Goal: Information Seeking & Learning: Learn about a topic

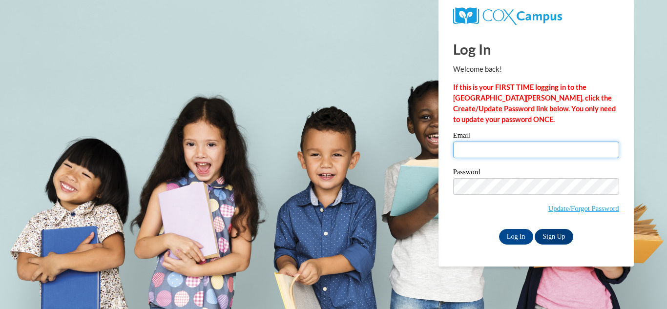
click at [485, 146] on input "Email" at bounding box center [536, 150] width 166 height 17
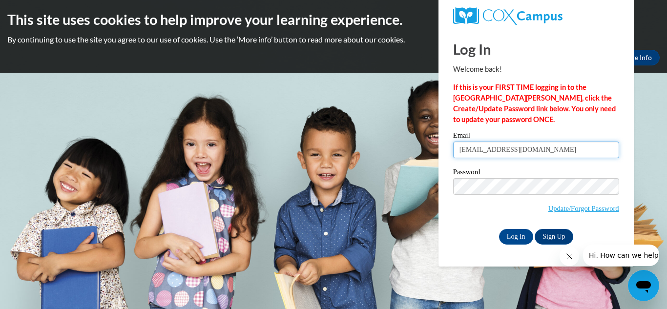
type input "reginaisom81@gmail.com"
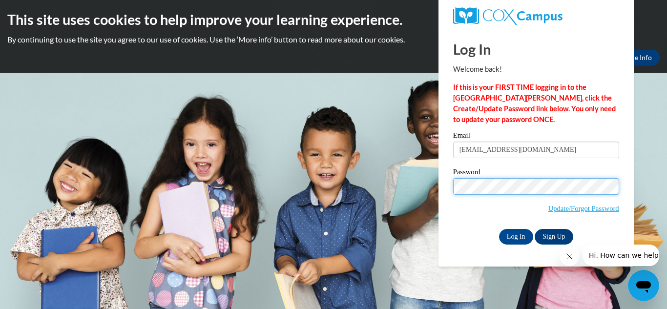
click at [499, 229] on input "Log In" at bounding box center [516, 237] width 34 height 16
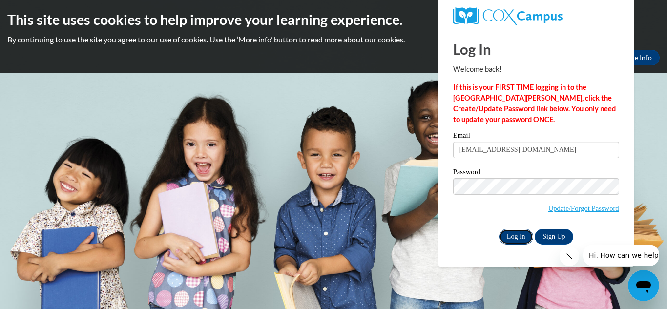
click at [507, 234] on input "Log In" at bounding box center [516, 237] width 34 height 16
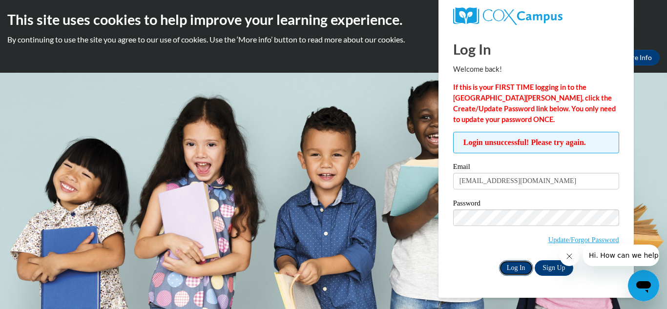
click at [508, 268] on input "Log In" at bounding box center [516, 268] width 34 height 16
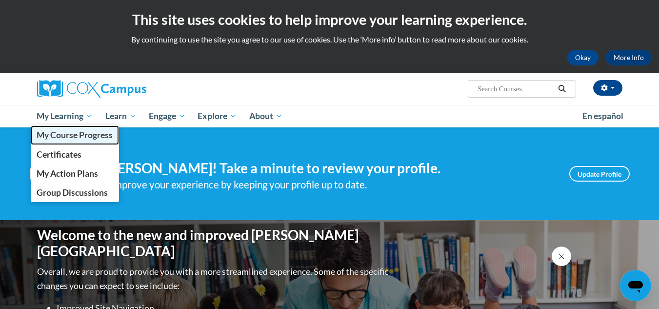
click at [57, 135] on span "My Course Progress" at bounding box center [75, 135] width 76 height 10
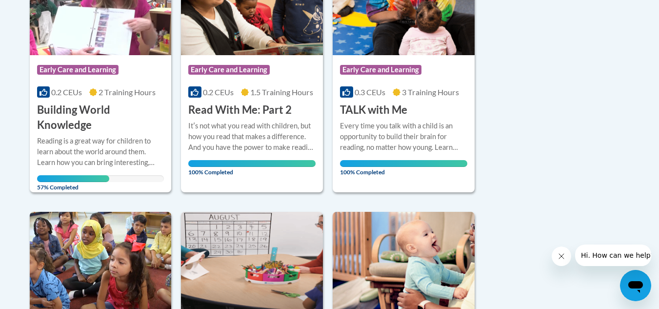
scroll to position [298, 0]
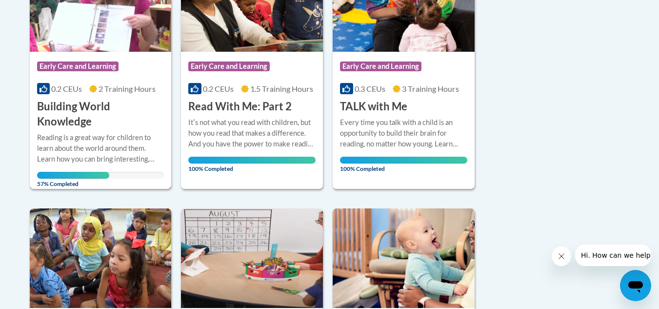
click at [89, 109] on h3 "Building World Knowledge" at bounding box center [100, 114] width 127 height 30
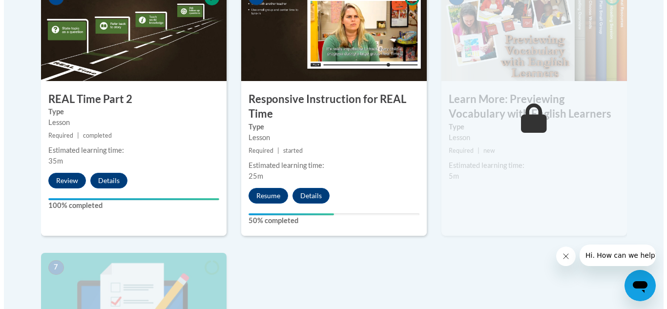
scroll to position [669, 0]
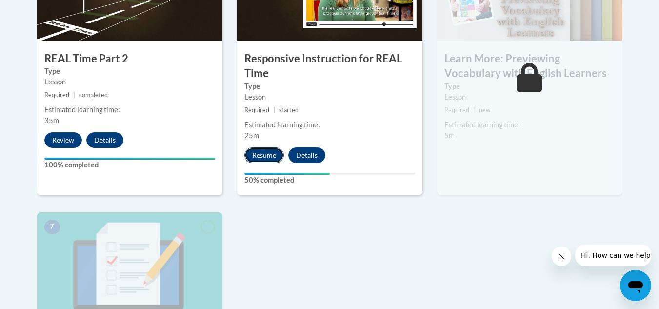
click at [256, 152] on button "Resume" at bounding box center [264, 155] width 40 height 16
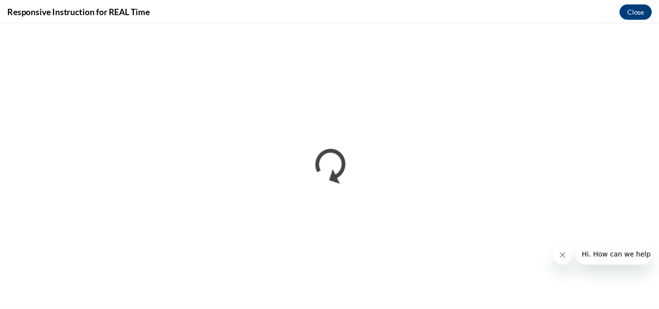
scroll to position [0, 0]
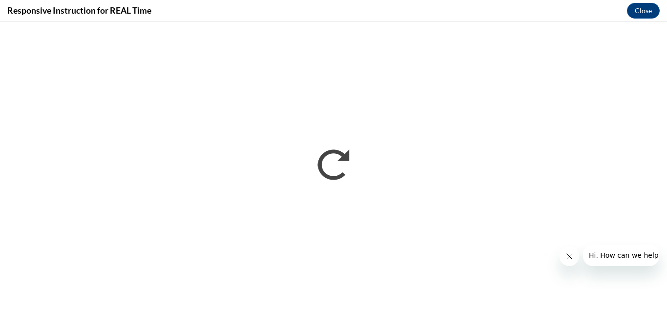
click at [566, 259] on icon "Close message from company" at bounding box center [569, 256] width 8 height 8
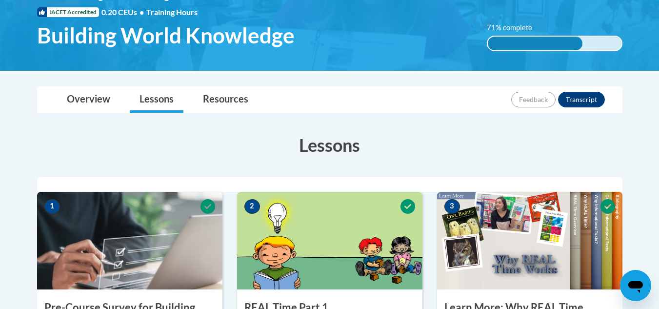
scroll to position [128, 0]
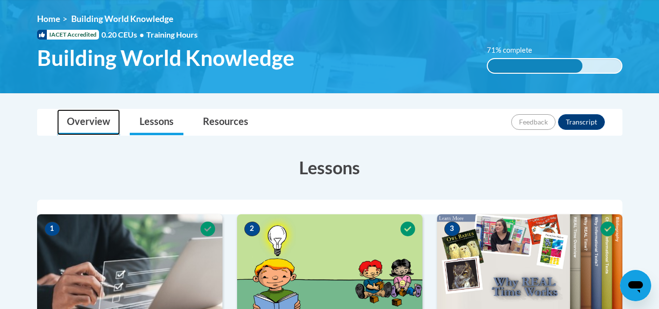
click at [85, 126] on link "Overview" at bounding box center [88, 122] width 63 height 26
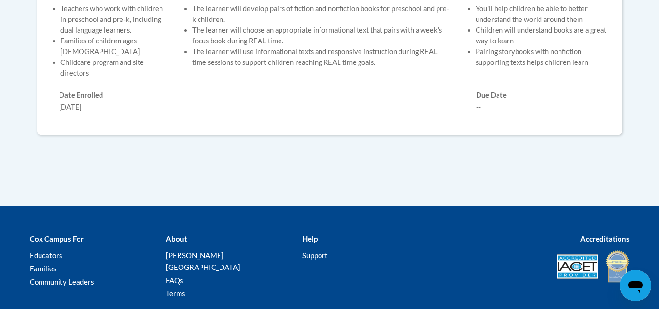
scroll to position [68, 0]
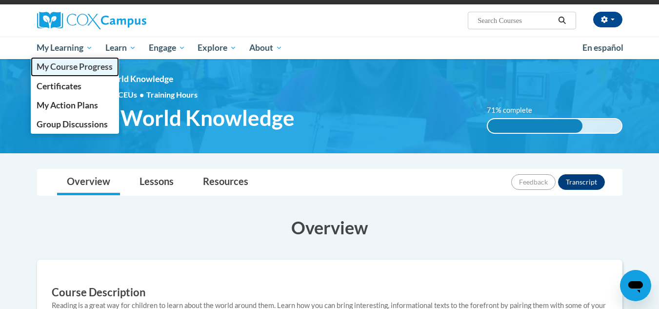
click at [65, 62] on span "My Course Progress" at bounding box center [75, 66] width 76 height 10
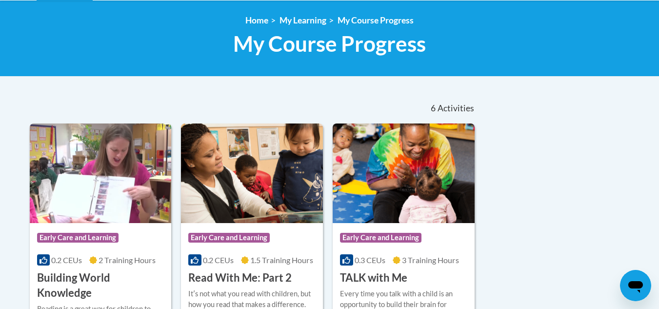
scroll to position [345, 0]
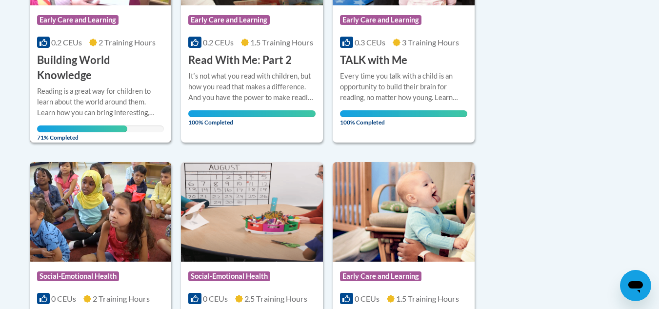
click at [89, 115] on div "Reading is a great way for children to learn about the world around them. Learn…" at bounding box center [100, 102] width 127 height 32
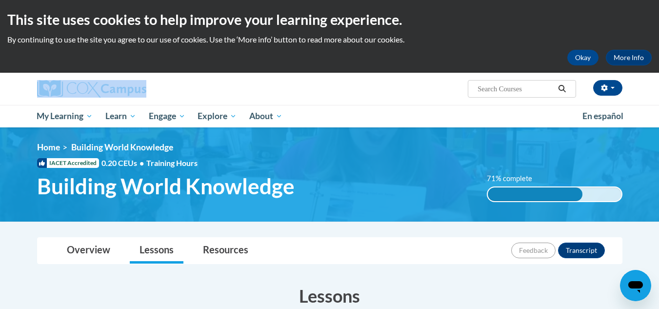
drag, startPoint x: 659, startPoint y: 41, endPoint x: 662, endPoint y: 78, distance: 36.7
click at [659, 78] on html "This site uses cookies to help improve your learning experience. By continuing …" at bounding box center [329, 154] width 659 height 309
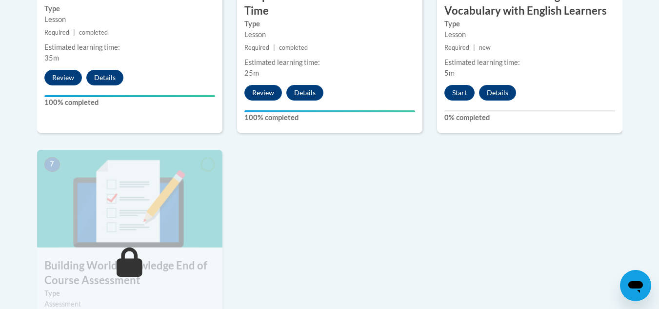
scroll to position [752, 0]
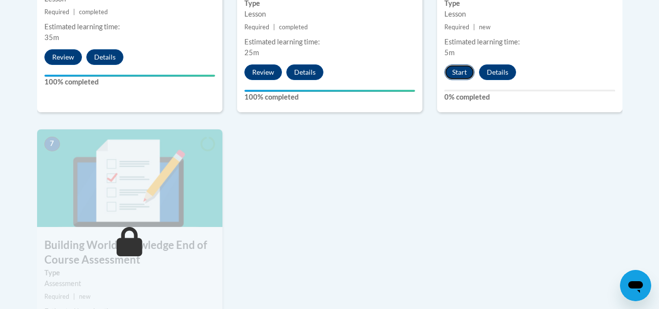
click at [461, 69] on button "Start" at bounding box center [460, 72] width 30 height 16
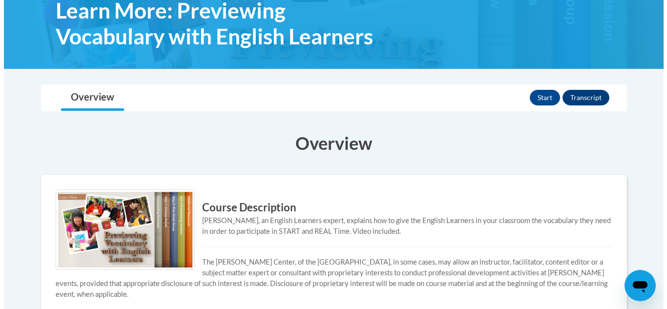
scroll to position [178, 0]
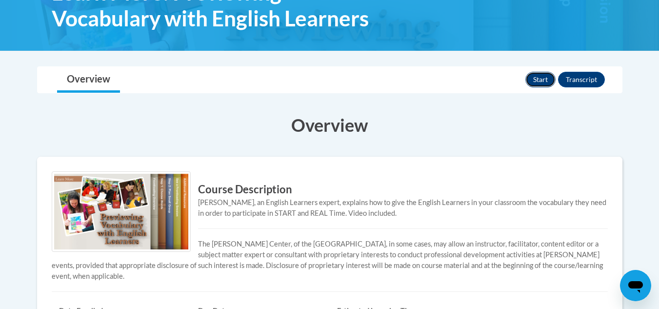
click at [537, 76] on button "Start" at bounding box center [541, 80] width 30 height 16
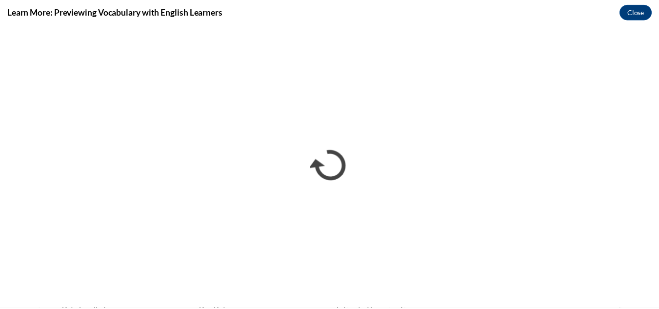
scroll to position [0, 0]
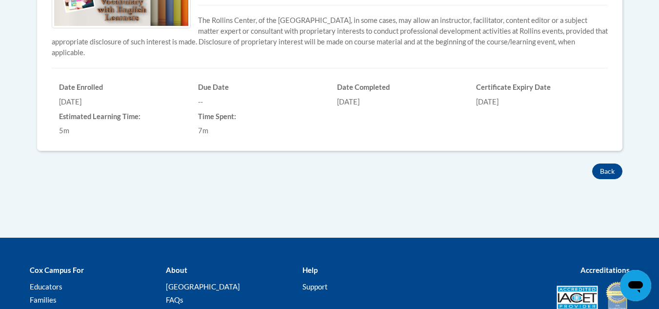
scroll to position [95, 0]
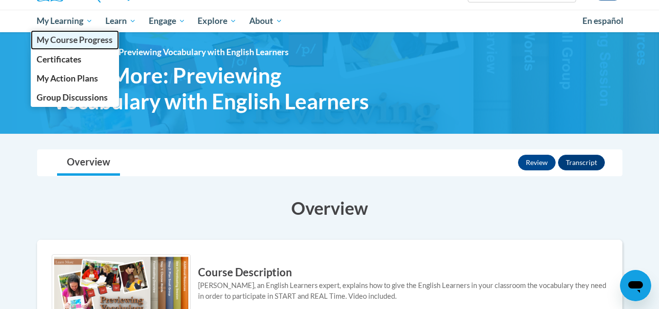
click at [57, 43] on span "My Course Progress" at bounding box center [75, 40] width 76 height 10
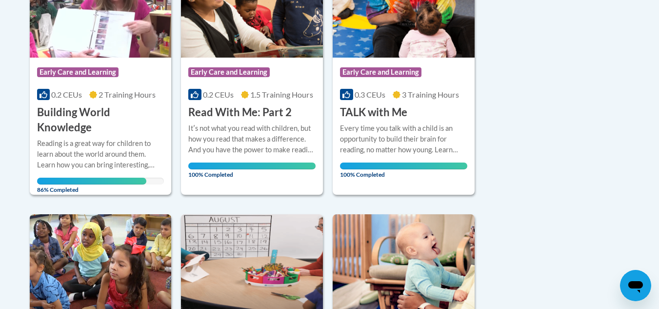
scroll to position [272, 0]
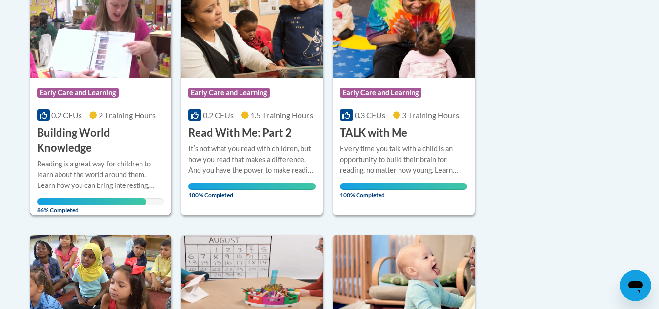
click at [101, 86] on div "Course Category: Early Care and Learning" at bounding box center [100, 94] width 127 height 22
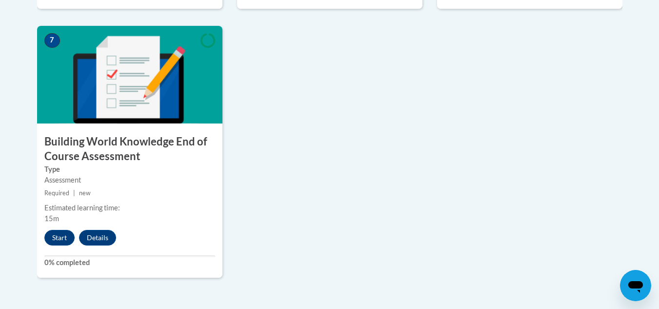
scroll to position [862, 0]
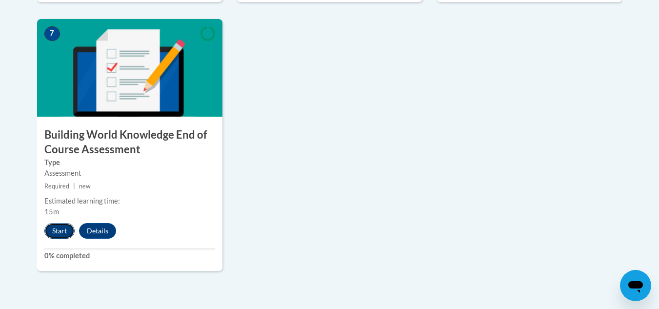
click at [53, 227] on button "Start" at bounding box center [59, 231] width 30 height 16
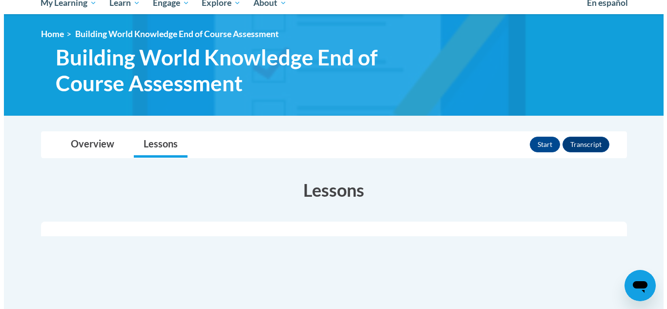
scroll to position [112, 0]
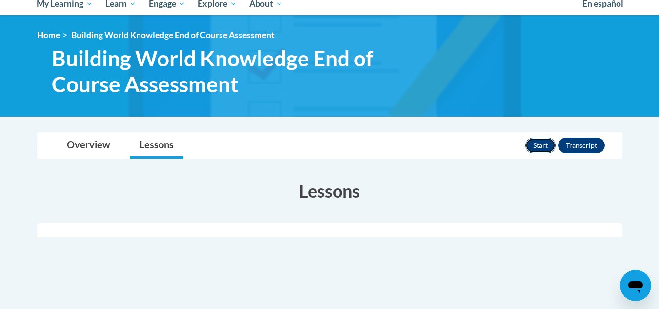
click at [537, 148] on button "Start" at bounding box center [541, 146] width 30 height 16
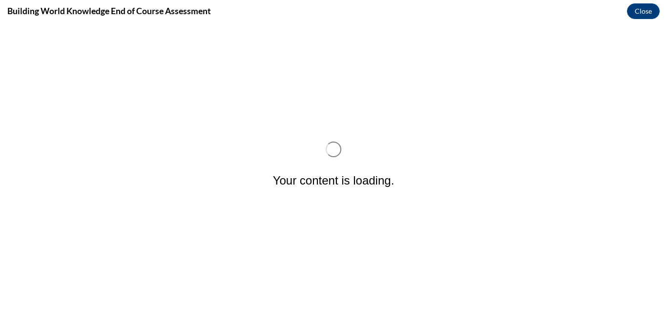
scroll to position [0, 0]
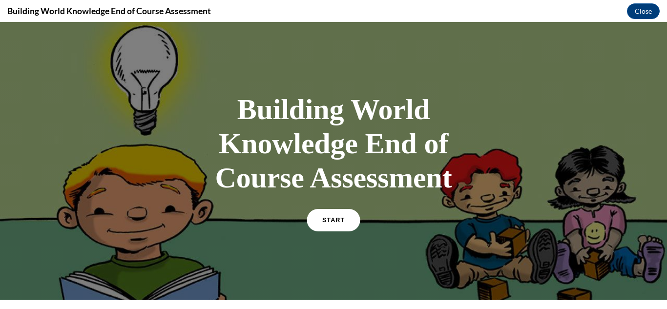
click at [326, 224] on link "START" at bounding box center [332, 220] width 53 height 22
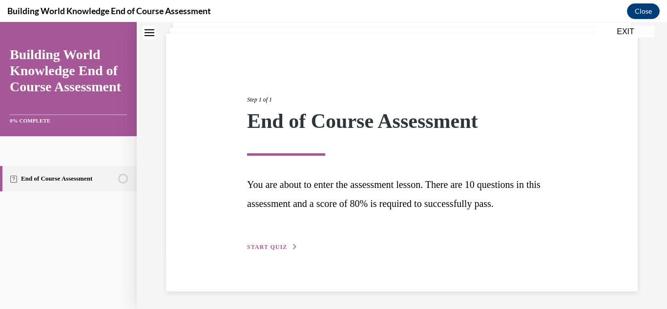
scroll to position [65, 0]
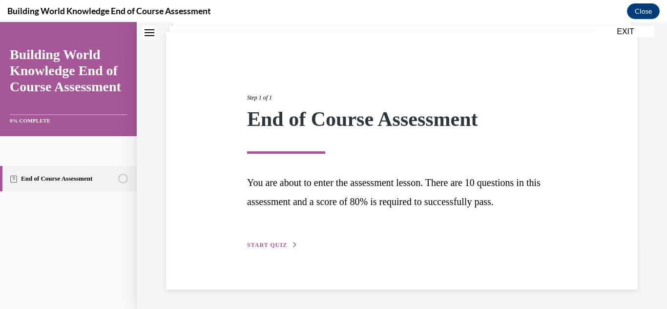
click at [269, 244] on span "START QUIZ" at bounding box center [267, 245] width 40 height 7
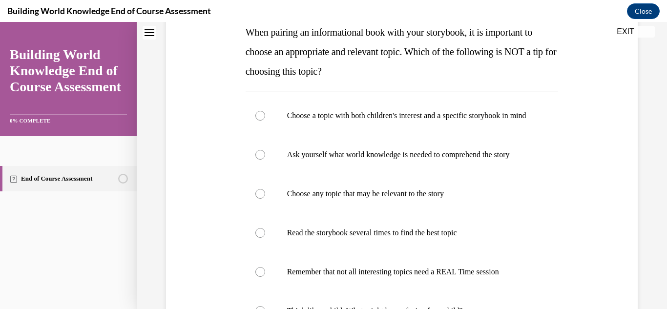
scroll to position [163, 0]
click at [268, 214] on label "Choose any topic that may be relevant to the story" at bounding box center [401, 194] width 313 height 39
click at [265, 200] on input "Choose any topic that may be relevant to the story" at bounding box center [260, 195] width 10 height 10
radio input "true"
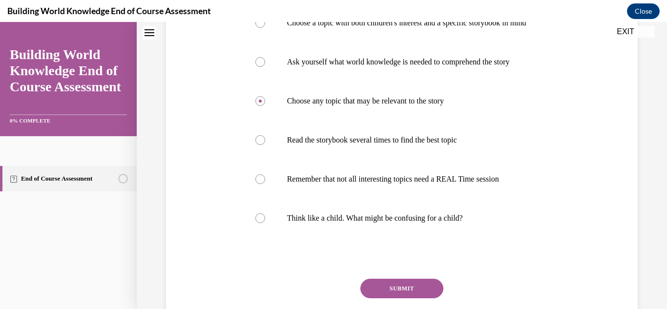
scroll to position [345, 0]
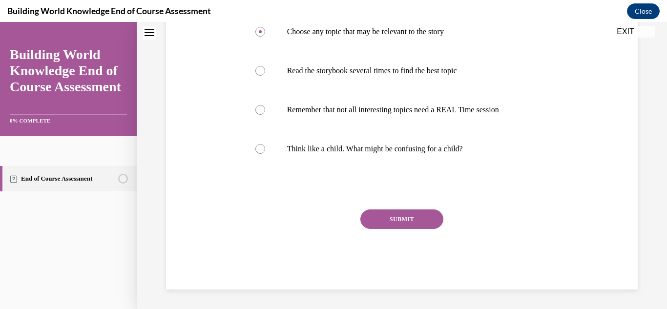
click at [391, 222] on button "SUBMIT" at bounding box center [401, 219] width 83 height 20
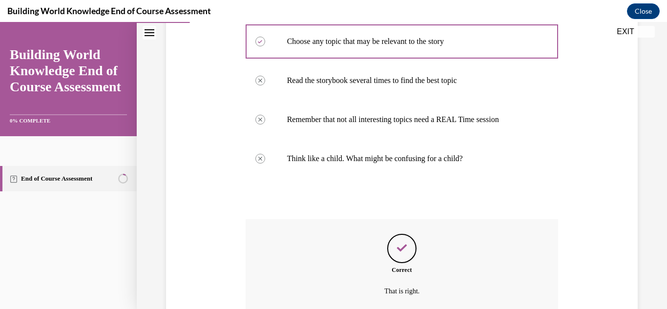
scroll to position [424, 0]
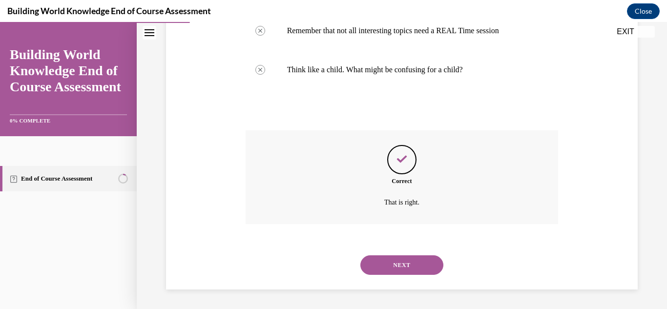
click at [419, 267] on button "NEXT" at bounding box center [401, 265] width 83 height 20
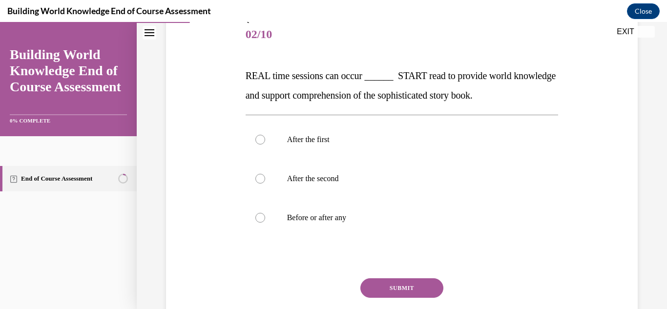
scroll to position [119, 0]
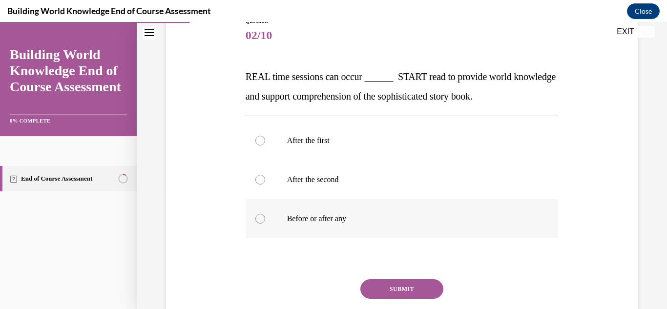
click at [255, 220] on div at bounding box center [260, 219] width 10 height 10
click at [255, 220] on input "Before or after any" at bounding box center [260, 219] width 10 height 10
radio input "true"
click at [392, 285] on button "SUBMIT" at bounding box center [401, 289] width 83 height 20
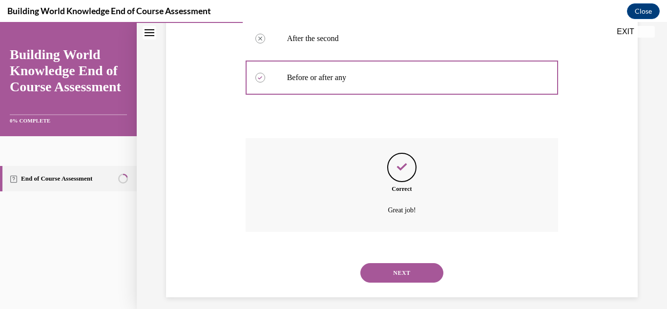
scroll to position [268, 0]
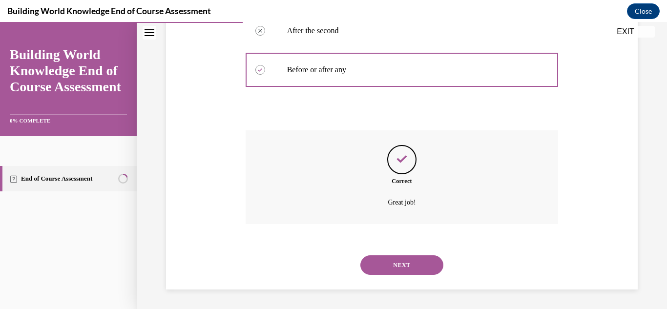
click at [401, 267] on button "NEXT" at bounding box center [401, 265] width 83 height 20
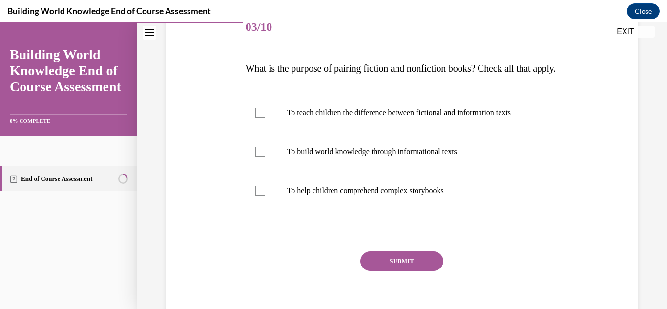
scroll to position [136, 0]
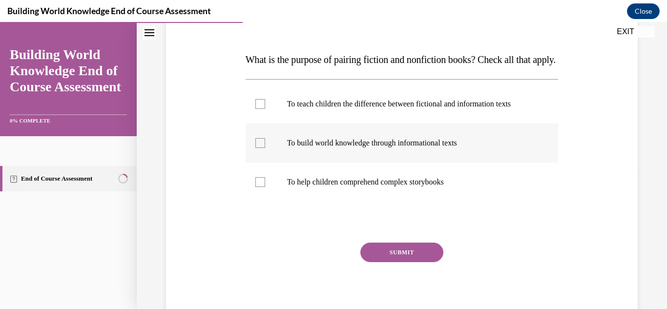
click at [256, 148] on div at bounding box center [260, 143] width 10 height 10
click at [256, 148] on input "To build world knowledge through informational texts" at bounding box center [260, 143] width 10 height 10
checkbox input "true"
click at [376, 262] on button "SUBMIT" at bounding box center [401, 253] width 83 height 20
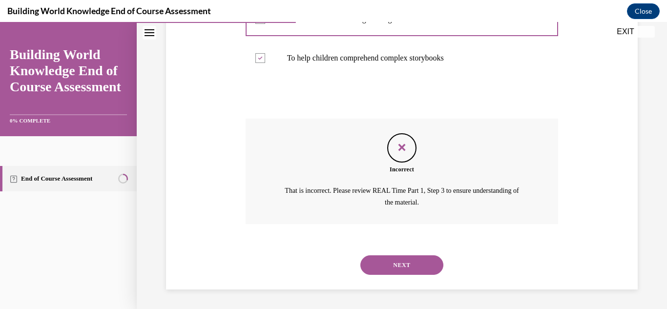
scroll to position [289, 0]
click at [403, 270] on button "NEXT" at bounding box center [401, 265] width 83 height 20
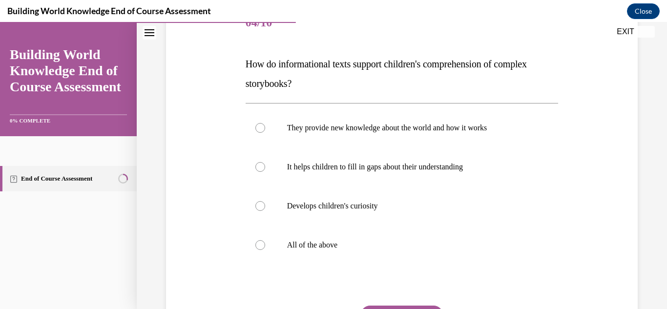
scroll to position [138, 0]
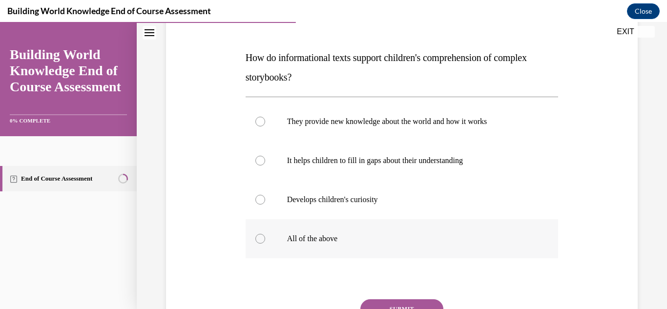
click at [261, 236] on div at bounding box center [260, 239] width 10 height 10
click at [261, 236] on input "All of the above" at bounding box center [260, 239] width 10 height 10
radio input "true"
click at [386, 305] on button "SUBMIT" at bounding box center [401, 309] width 83 height 20
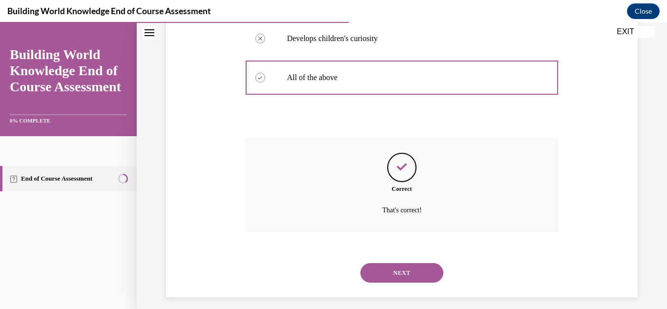
scroll to position [307, 0]
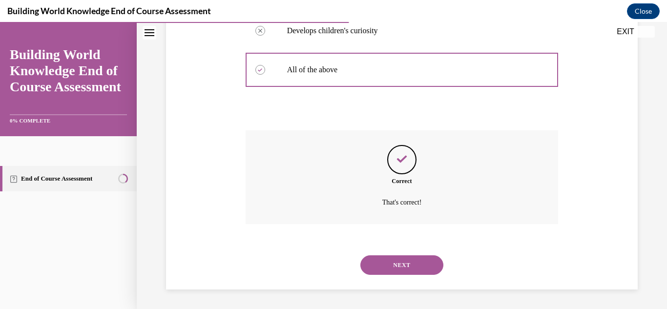
click at [403, 262] on button "NEXT" at bounding box center [401, 265] width 83 height 20
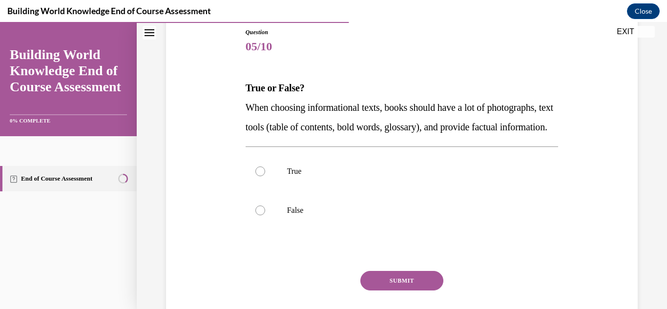
scroll to position [109, 0]
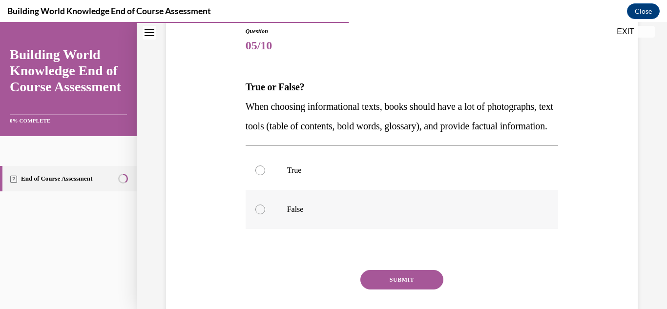
click at [255, 214] on div at bounding box center [260, 209] width 10 height 10
click at [255, 214] on input "False" at bounding box center [260, 209] width 10 height 10
radio input "true"
click at [423, 289] on button "SUBMIT" at bounding box center [401, 280] width 83 height 20
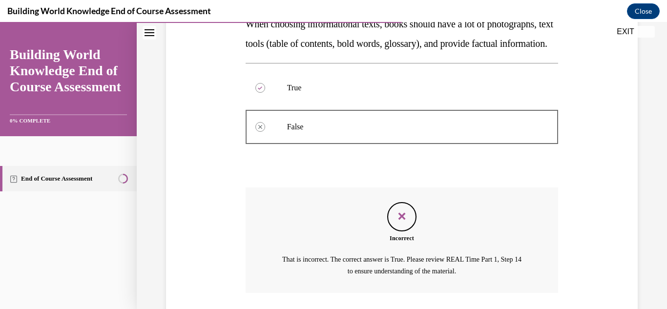
scroll to position [280, 0]
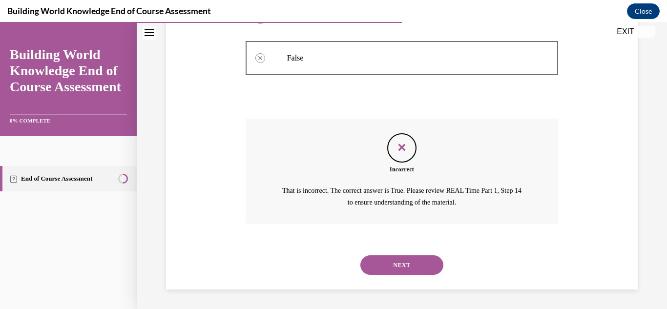
click at [406, 266] on button "NEXT" at bounding box center [401, 265] width 83 height 20
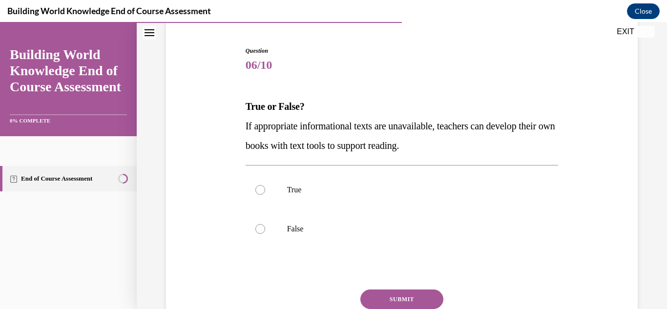
scroll to position [90, 0]
click at [260, 190] on div at bounding box center [260, 189] width 10 height 10
click at [260, 190] on input "True" at bounding box center [260, 189] width 10 height 10
radio input "true"
click at [399, 298] on button "SUBMIT" at bounding box center [401, 298] width 83 height 20
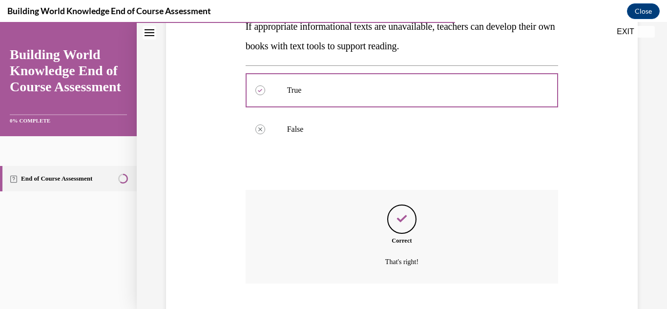
scroll to position [248, 0]
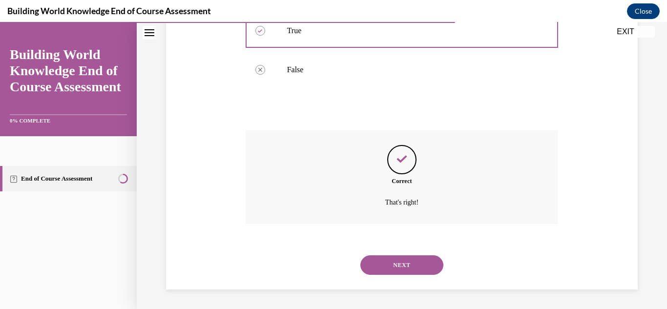
click at [420, 256] on button "NEXT" at bounding box center [401, 265] width 83 height 20
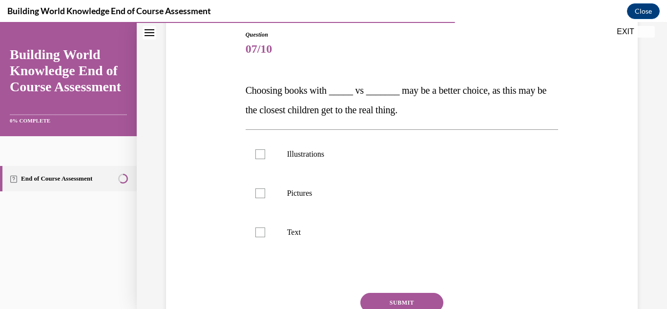
scroll to position [102, 0]
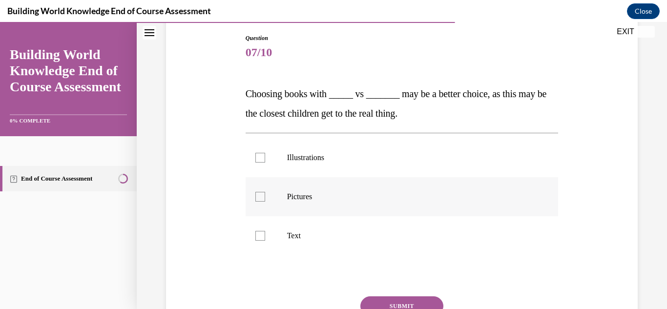
click at [261, 195] on div at bounding box center [260, 197] width 10 height 10
click at [261, 195] on input "Pictures" at bounding box center [260, 197] width 10 height 10
checkbox input "true"
click at [252, 235] on label "Text" at bounding box center [401, 235] width 313 height 39
click at [255, 235] on input "Text" at bounding box center [260, 236] width 10 height 10
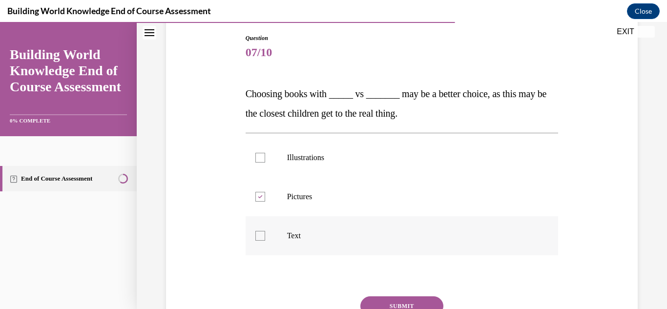
checkbox input "true"
click at [385, 304] on button "SUBMIT" at bounding box center [401, 306] width 83 height 20
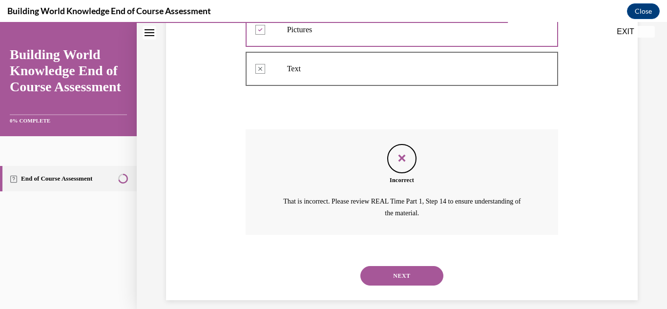
scroll to position [280, 0]
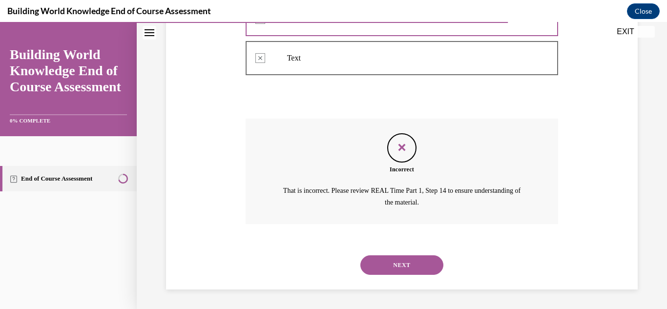
click at [385, 269] on button "NEXT" at bounding box center [401, 265] width 83 height 20
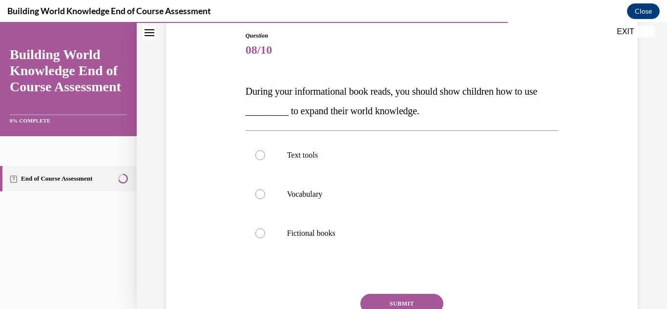
scroll to position [105, 0]
click at [260, 156] on div at bounding box center [260, 154] width 10 height 10
click at [260, 156] on input "Text tools" at bounding box center [260, 154] width 10 height 10
radio input "true"
click at [405, 297] on button "SUBMIT" at bounding box center [401, 303] width 83 height 20
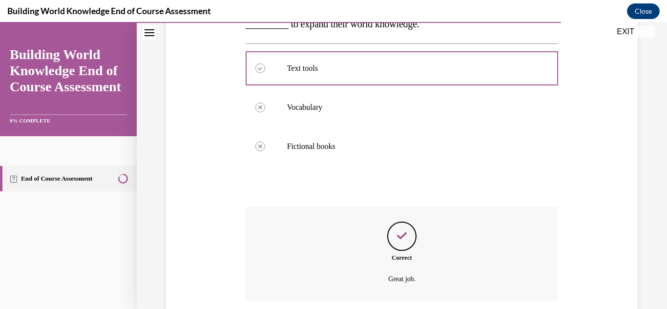
scroll to position [268, 0]
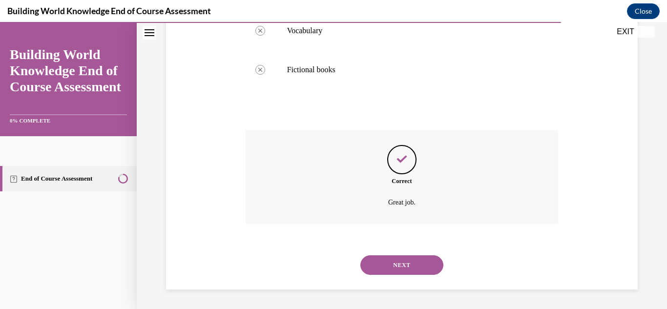
click at [409, 253] on div "NEXT" at bounding box center [401, 264] width 313 height 39
click at [410, 259] on button "NEXT" at bounding box center [401, 265] width 83 height 20
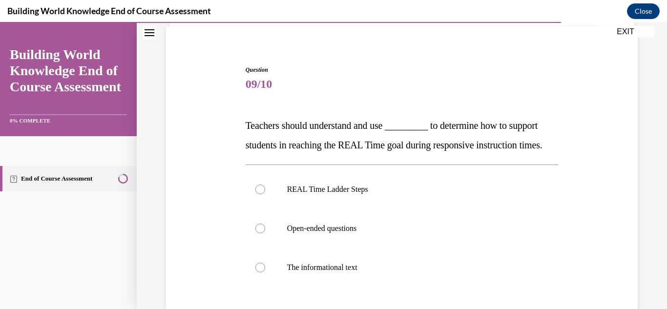
scroll to position [77, 0]
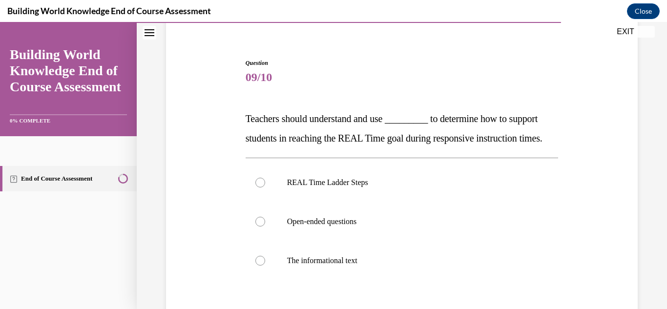
click at [135, 200] on section "End of Course Assessment" at bounding box center [68, 178] width 137 height 53
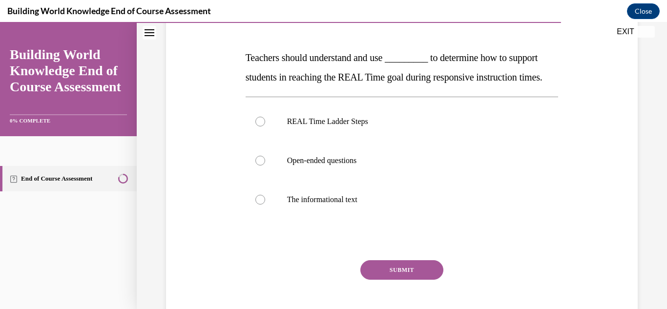
scroll to position [144, 0]
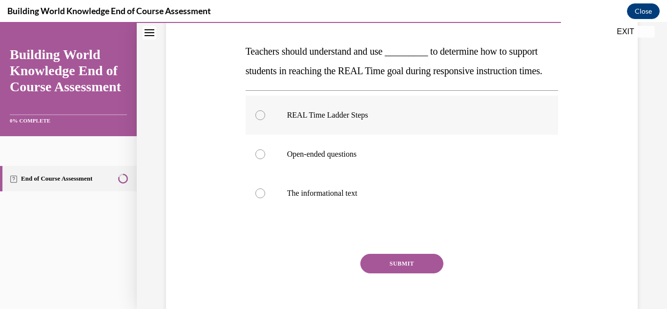
click at [261, 135] on label "REAL Time Ladder Steps" at bounding box center [401, 115] width 313 height 39
click at [261, 120] on input "REAL Time Ladder Steps" at bounding box center [260, 115] width 10 height 10
radio input "true"
click at [406, 273] on button "SUBMIT" at bounding box center [401, 264] width 83 height 20
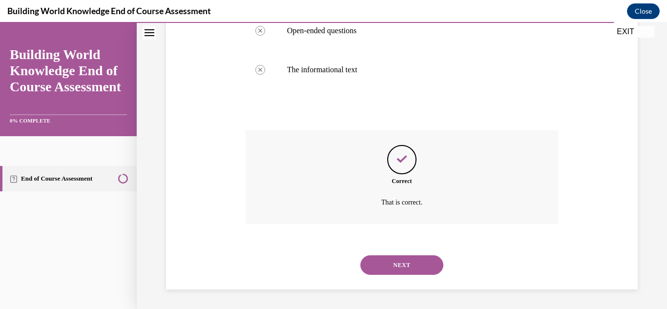
scroll to position [287, 0]
click at [431, 261] on button "NEXT" at bounding box center [401, 265] width 83 height 20
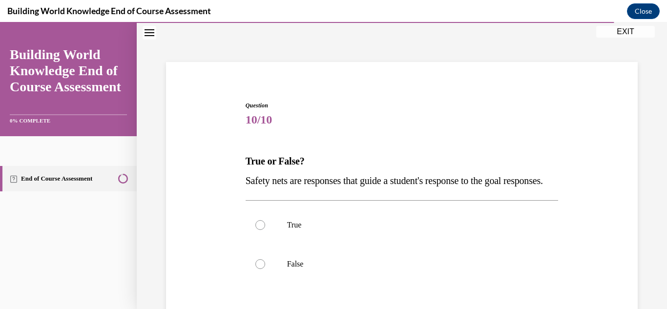
scroll to position [37, 0]
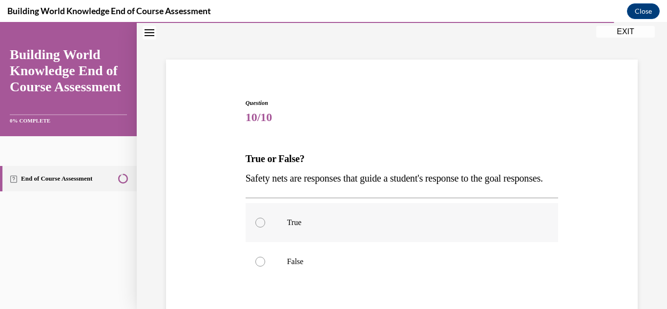
click at [259, 227] on div at bounding box center [260, 223] width 10 height 10
click at [259, 227] on input "True" at bounding box center [260, 223] width 10 height 10
radio input "true"
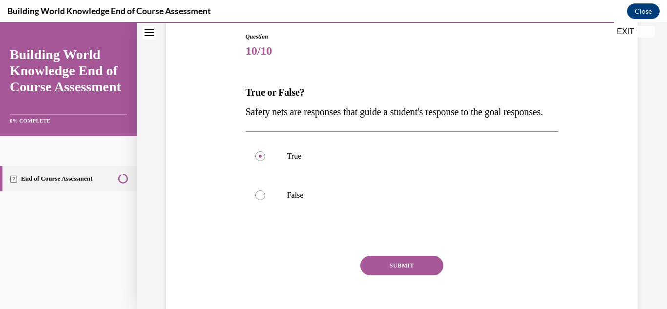
scroll to position [158, 0]
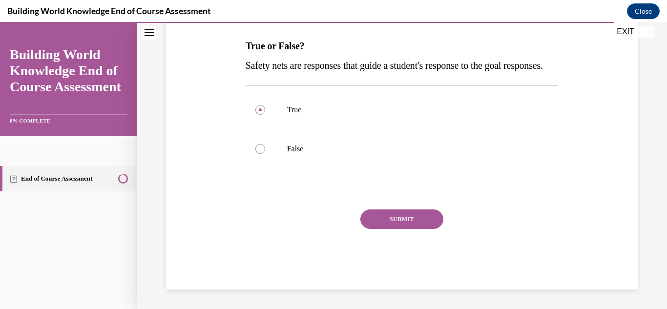
click at [410, 229] on button "SUBMIT" at bounding box center [401, 219] width 83 height 20
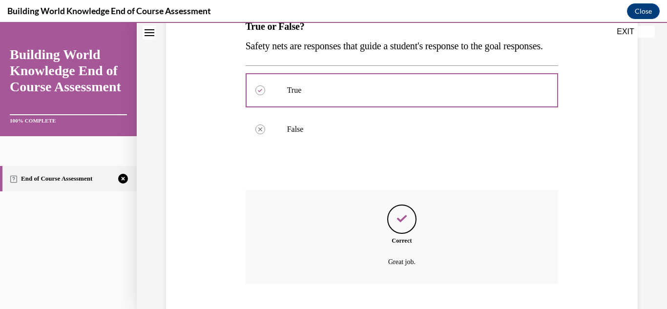
scroll to position [248, 0]
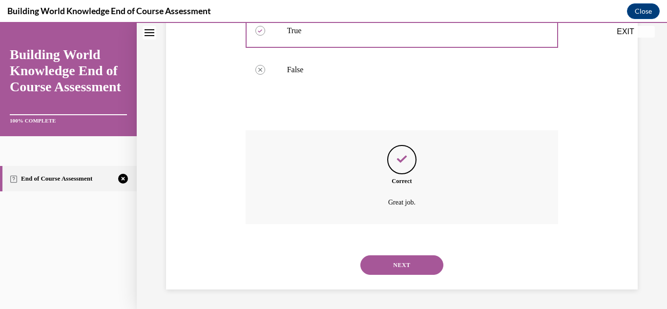
click at [401, 259] on button "NEXT" at bounding box center [401, 265] width 83 height 20
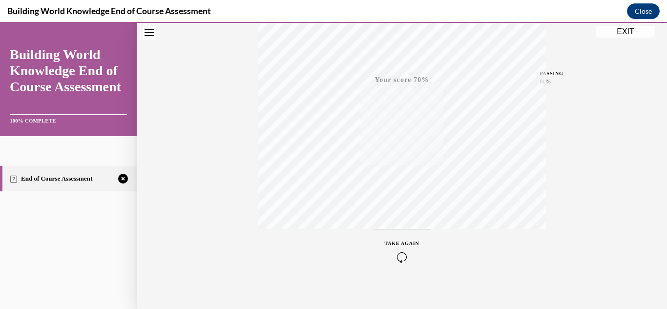
scroll to position [205, 0]
click at [402, 259] on icon "button" at bounding box center [402, 257] width 35 height 11
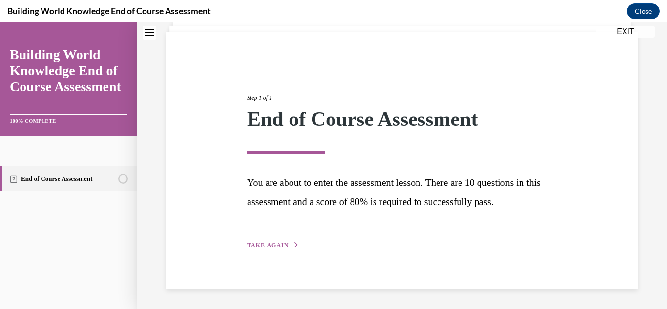
scroll to position [65, 0]
click at [274, 244] on span "TAKE AGAIN" at bounding box center [267, 245] width 41 height 7
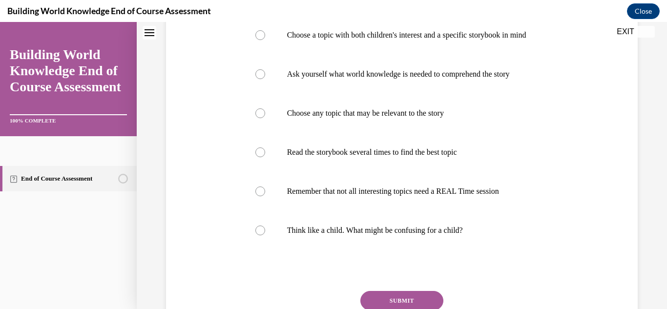
scroll to position [246, 0]
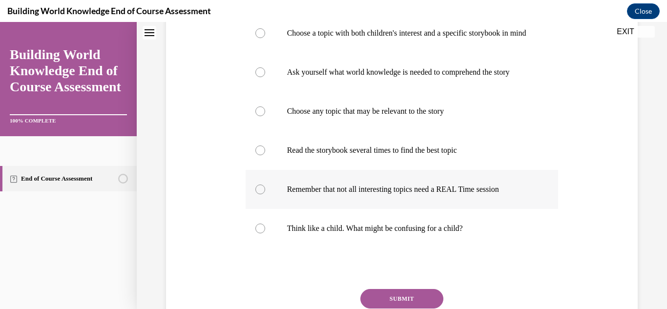
click at [257, 194] on div at bounding box center [260, 189] width 10 height 10
click at [257, 194] on input "Remember that not all interesting topics need a REAL Time session" at bounding box center [260, 189] width 10 height 10
radio input "true"
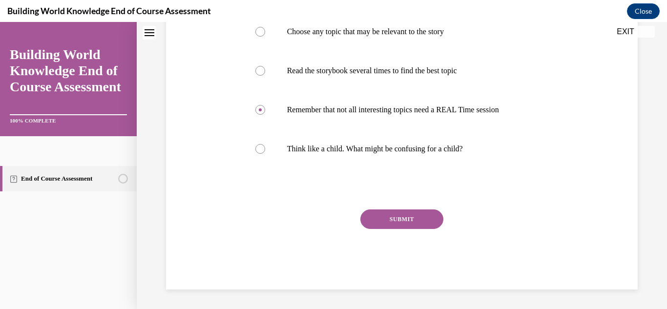
scroll to position [345, 0]
click at [399, 212] on button "SUBMIT" at bounding box center [401, 219] width 83 height 20
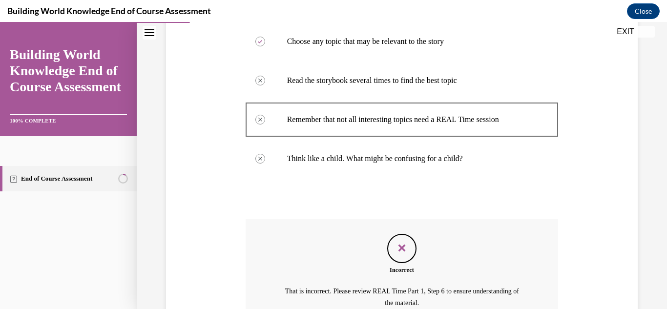
scroll to position [436, 0]
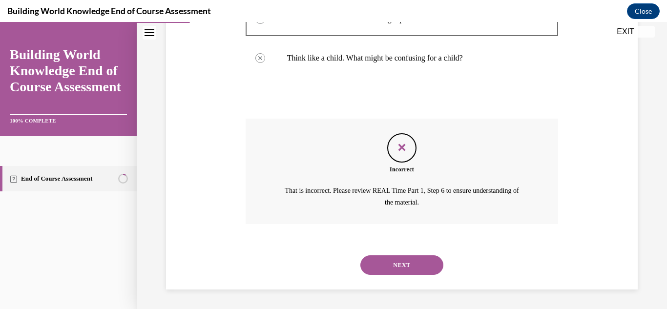
click at [402, 254] on div "NEXT" at bounding box center [401, 264] width 313 height 39
click at [402, 262] on button "NEXT" at bounding box center [401, 265] width 83 height 20
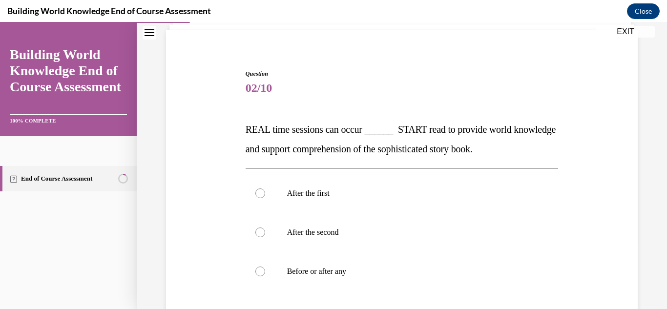
scroll to position [94, 0]
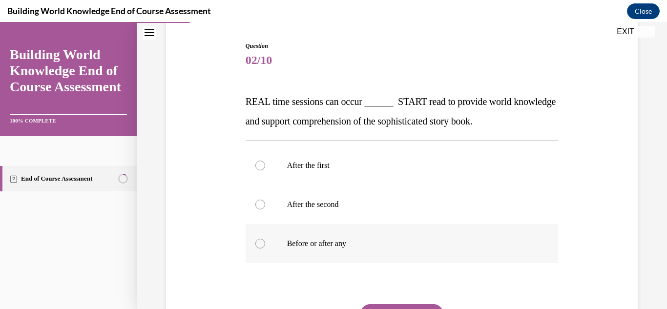
click at [257, 242] on div at bounding box center [260, 244] width 10 height 10
click at [257, 242] on input "Before or after any" at bounding box center [260, 244] width 10 height 10
radio input "true"
click at [375, 304] on button "SUBMIT" at bounding box center [401, 314] width 83 height 20
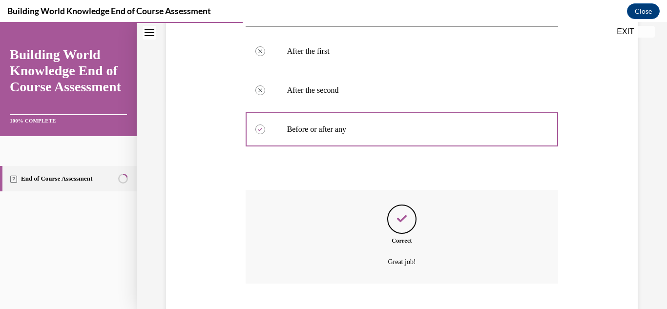
scroll to position [268, 0]
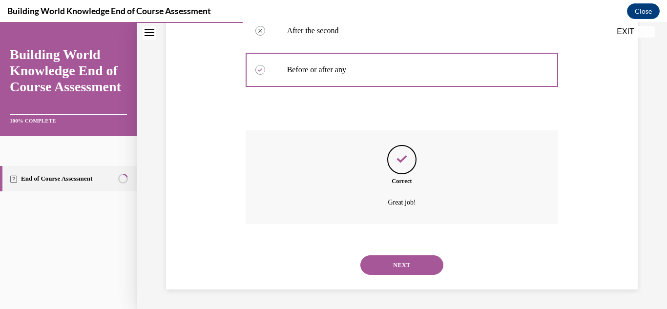
click at [414, 261] on button "NEXT" at bounding box center [401, 265] width 83 height 20
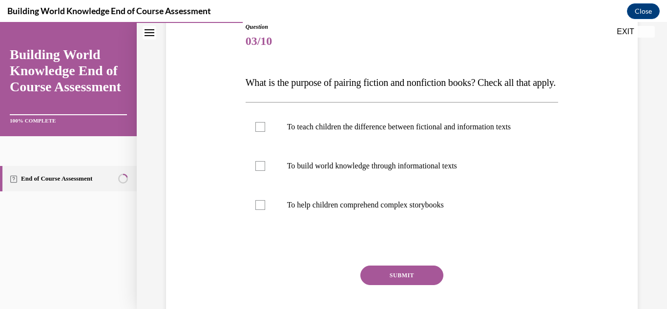
scroll to position [114, 0]
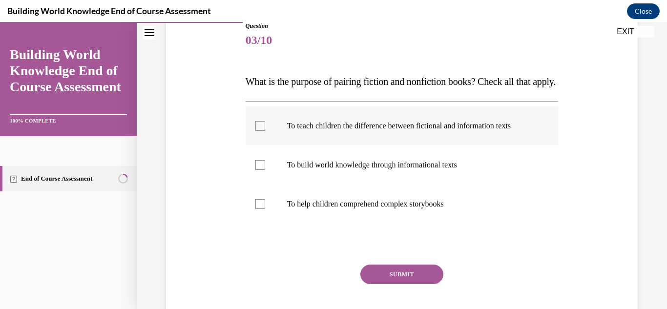
click at [267, 145] on label "To teach children the difference between fictional and information texts" at bounding box center [401, 125] width 313 height 39
click at [265, 131] on input "To teach children the difference between fictional and information texts" at bounding box center [260, 126] width 10 height 10
checkbox input "true"
click at [397, 284] on button "SUBMIT" at bounding box center [401, 274] width 83 height 20
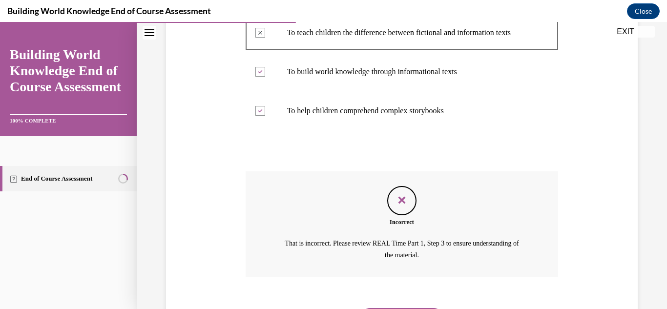
scroll to position [289, 0]
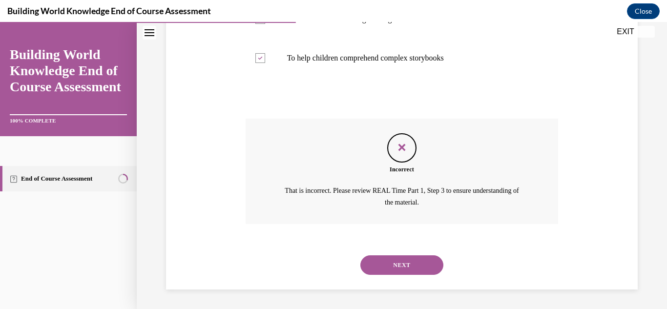
click at [419, 261] on button "NEXT" at bounding box center [401, 265] width 83 height 20
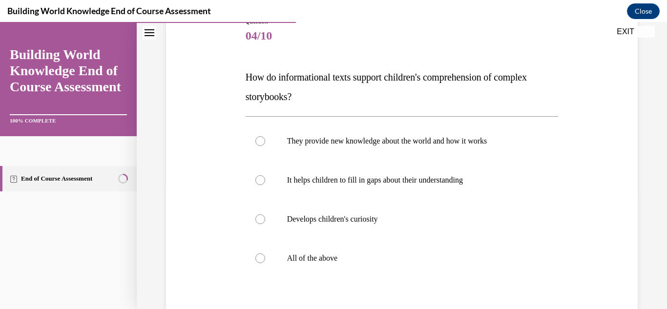
scroll to position [122, 0]
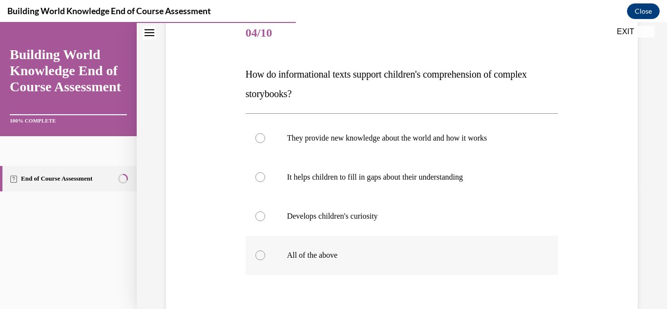
click at [259, 257] on div at bounding box center [260, 255] width 10 height 10
click at [259, 257] on input "All of the above" at bounding box center [260, 255] width 10 height 10
radio input "true"
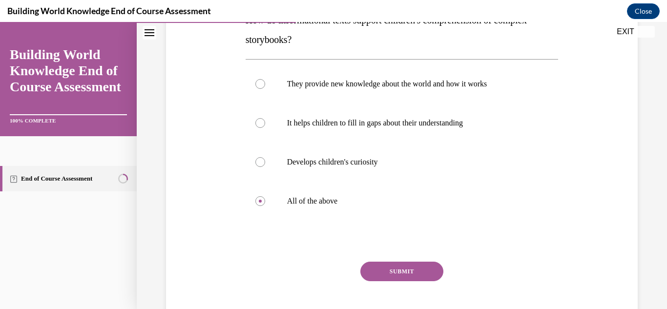
scroll to position [228, 0]
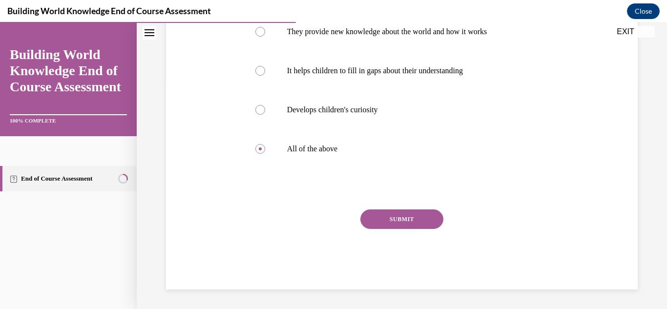
click at [410, 218] on button "SUBMIT" at bounding box center [401, 219] width 83 height 20
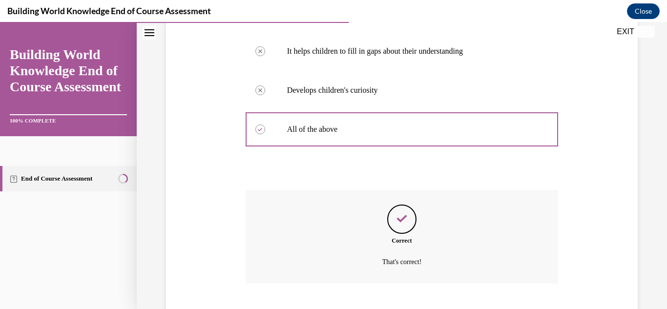
scroll to position [307, 0]
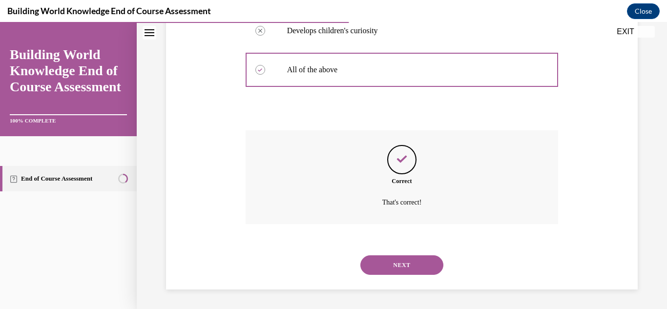
click at [400, 260] on button "NEXT" at bounding box center [401, 265] width 83 height 20
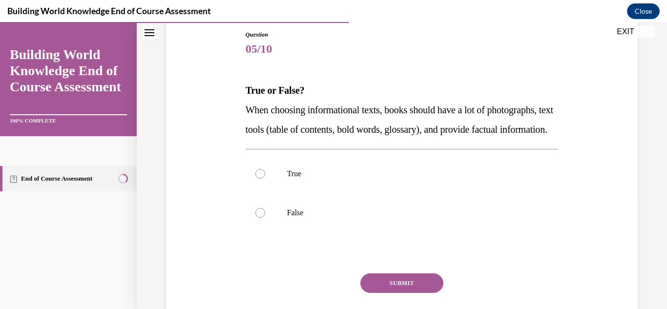
scroll to position [109, 0]
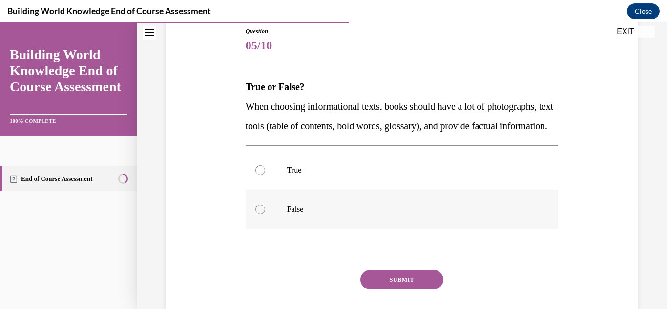
click at [257, 214] on div at bounding box center [260, 209] width 10 height 10
click at [257, 214] on input "False" at bounding box center [260, 209] width 10 height 10
radio input "true"
click at [267, 190] on label "True" at bounding box center [401, 170] width 313 height 39
click at [265, 175] on input "True" at bounding box center [260, 170] width 10 height 10
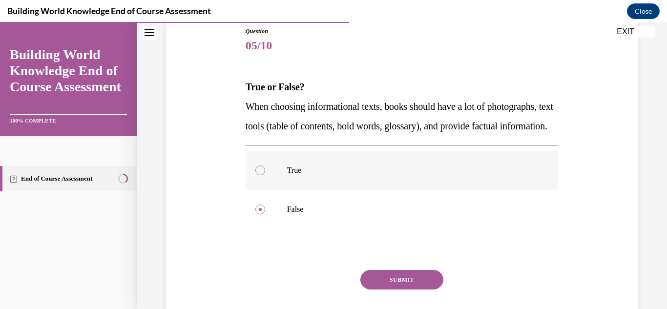
radio input "true"
click at [382, 289] on button "SUBMIT" at bounding box center [401, 280] width 83 height 20
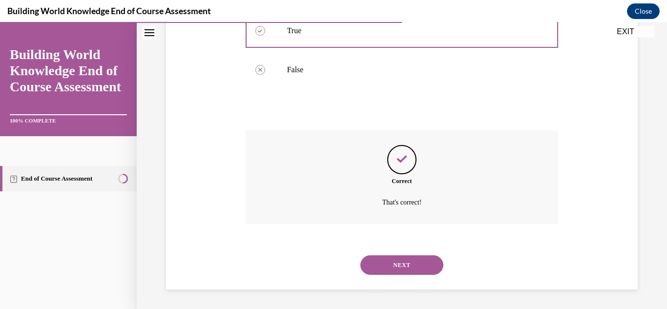
scroll to position [268, 0]
click at [401, 264] on button "NEXT" at bounding box center [401, 265] width 83 height 20
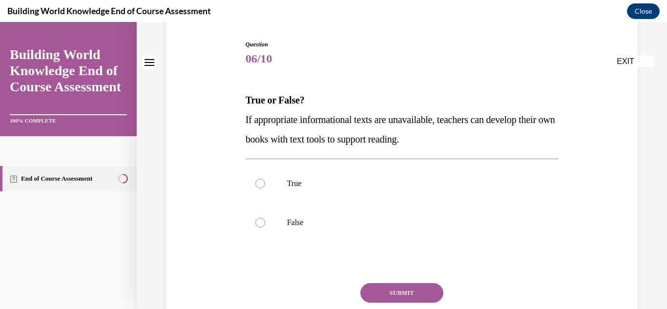
scroll to position [117, 0]
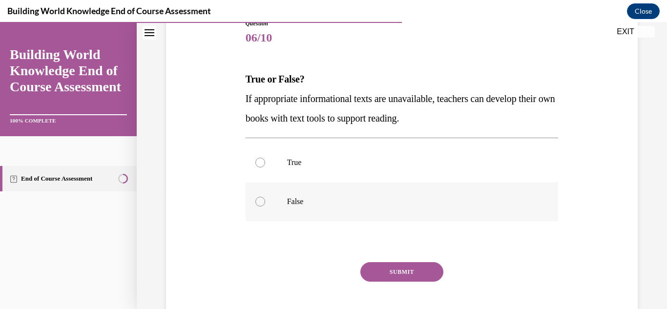
click at [259, 203] on div at bounding box center [260, 202] width 10 height 10
click at [259, 203] on input "False" at bounding box center [260, 202] width 10 height 10
radio input "true"
click at [259, 168] on label "True" at bounding box center [401, 162] width 313 height 39
click at [259, 167] on input "True" at bounding box center [260, 163] width 10 height 10
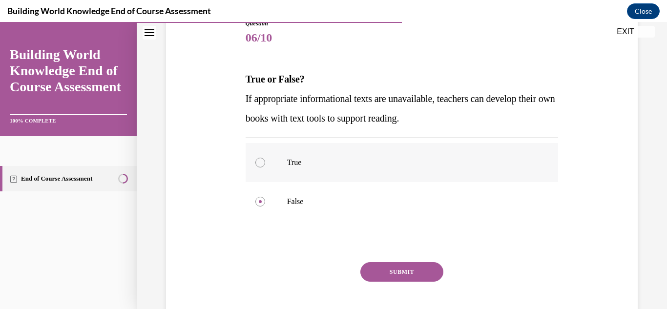
radio input "true"
click at [380, 263] on button "SUBMIT" at bounding box center [401, 272] width 83 height 20
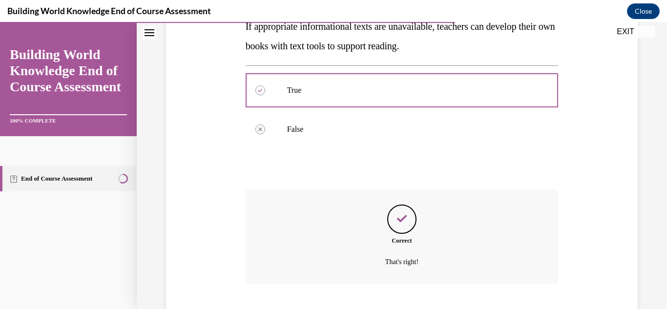
scroll to position [248, 0]
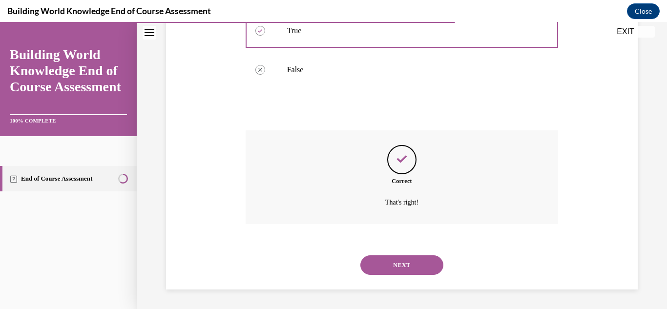
click at [401, 268] on button "NEXT" at bounding box center [401, 265] width 83 height 20
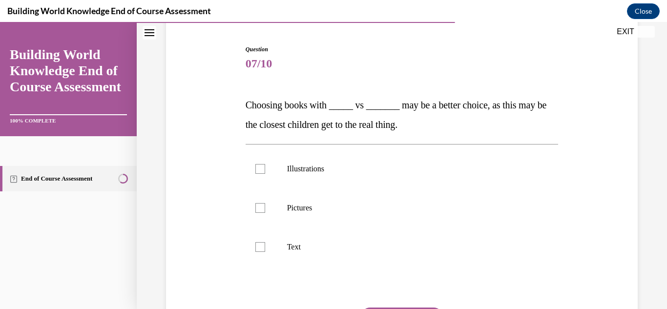
scroll to position [98, 0]
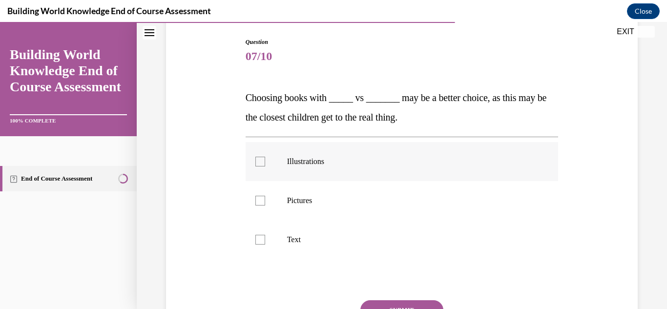
click at [260, 163] on div at bounding box center [260, 162] width 10 height 10
click at [260, 163] on input "Illustrations" at bounding box center [260, 162] width 10 height 10
checkbox input "true"
click at [256, 208] on label "Pictures" at bounding box center [401, 200] width 313 height 39
click at [256, 205] on input "Pictures" at bounding box center [260, 201] width 10 height 10
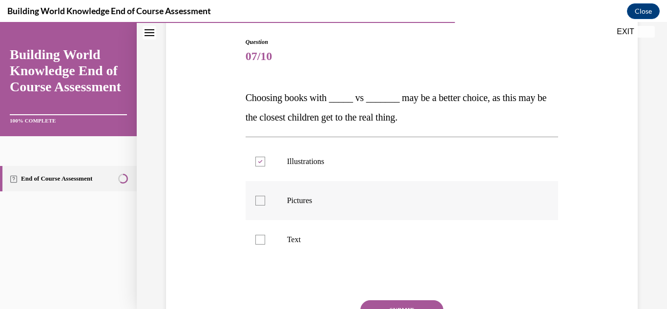
checkbox input "true"
click at [364, 306] on button "SUBMIT" at bounding box center [401, 310] width 83 height 20
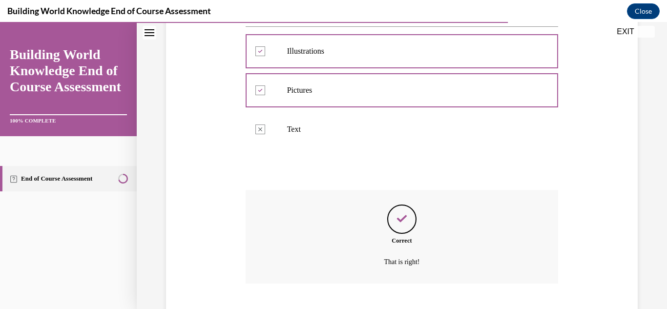
scroll to position [268, 0]
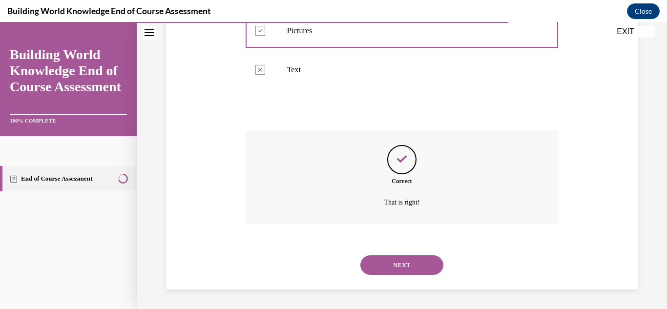
click at [378, 269] on button "NEXT" at bounding box center [401, 265] width 83 height 20
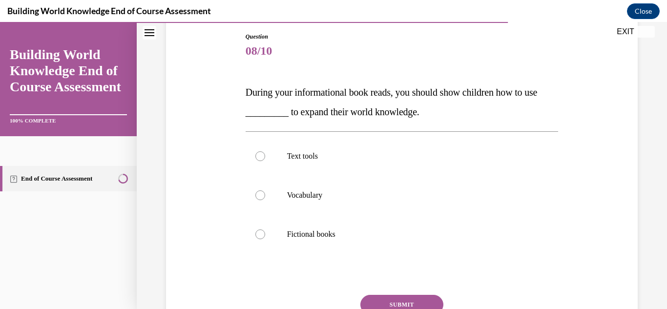
scroll to position [104, 0]
click at [257, 152] on div at bounding box center [260, 155] width 10 height 10
click at [257, 152] on input "Text tools" at bounding box center [260, 155] width 10 height 10
radio input "true"
click at [386, 304] on button "SUBMIT" at bounding box center [401, 304] width 83 height 20
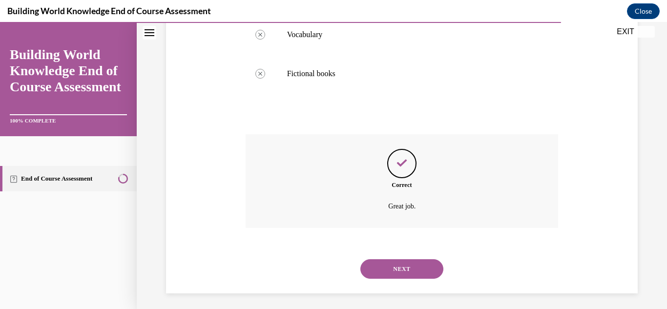
scroll to position [268, 0]
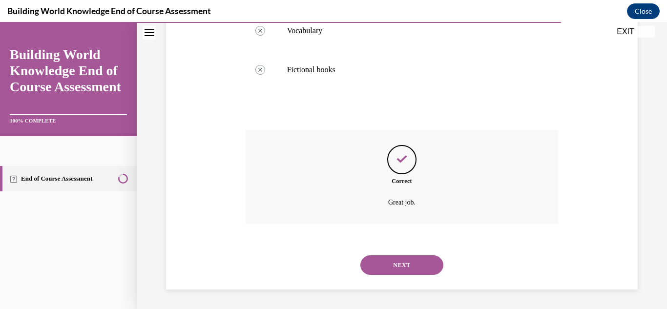
click at [412, 259] on button "NEXT" at bounding box center [401, 265] width 83 height 20
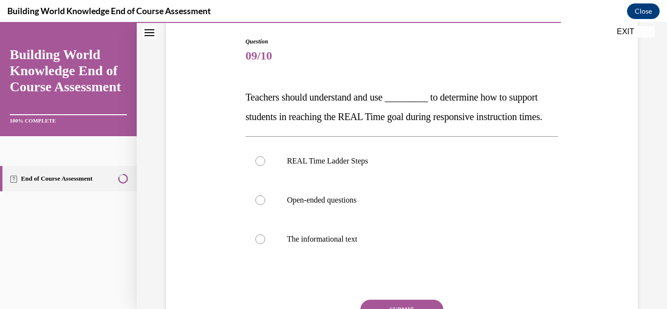
scroll to position [102, 0]
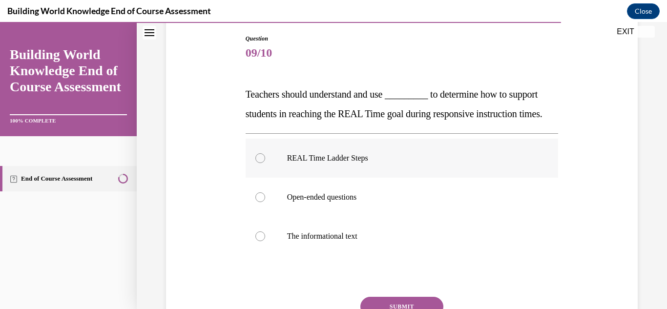
click at [264, 178] on label "REAL Time Ladder Steps" at bounding box center [401, 158] width 313 height 39
click at [264, 163] on input "REAL Time Ladder Steps" at bounding box center [260, 158] width 10 height 10
radio input "true"
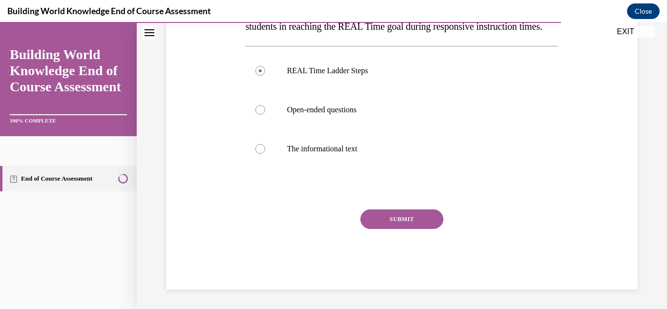
click at [390, 221] on button "SUBMIT" at bounding box center [401, 219] width 83 height 20
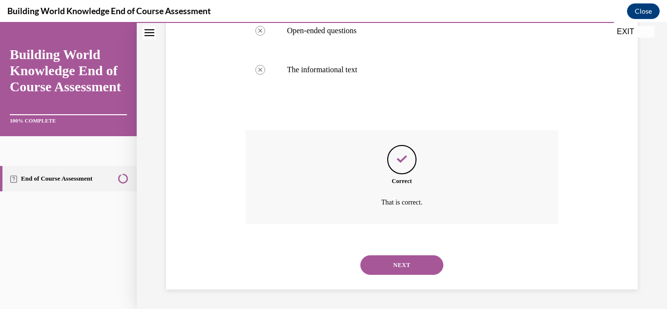
scroll to position [287, 0]
click at [386, 265] on button "NEXT" at bounding box center [401, 265] width 83 height 20
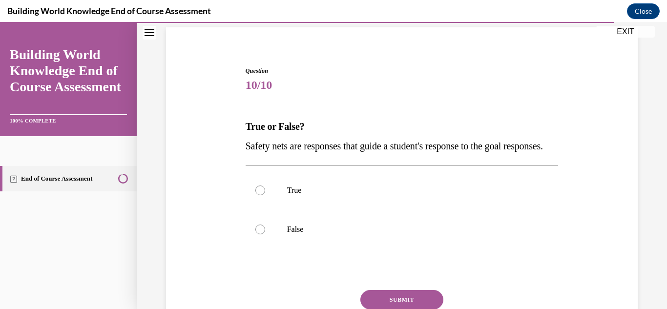
scroll to position [111, 0]
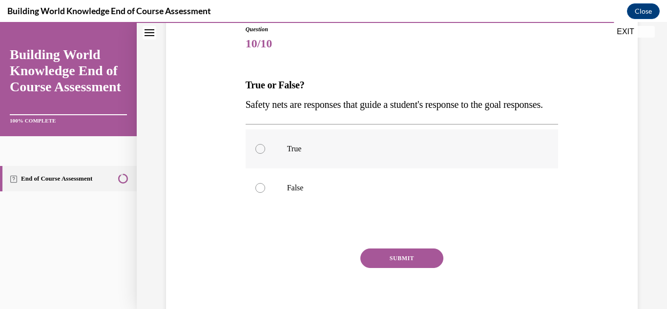
click at [260, 154] on div at bounding box center [260, 149] width 10 height 10
click at [260, 154] on input "True" at bounding box center [260, 149] width 10 height 10
radio input "true"
click at [384, 268] on button "SUBMIT" at bounding box center [401, 258] width 83 height 20
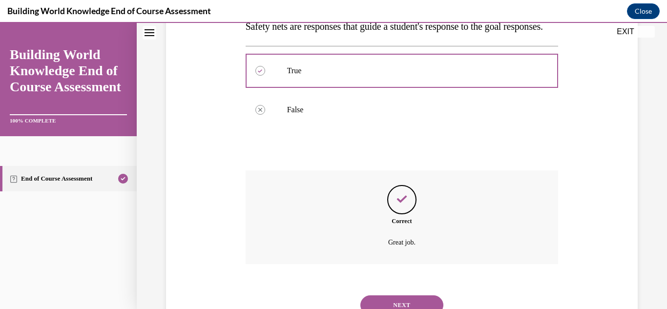
scroll to position [248, 0]
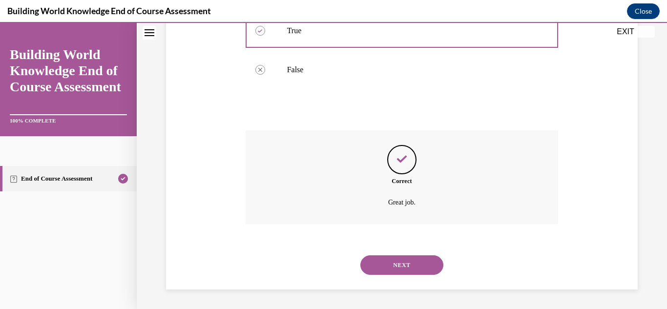
click at [406, 266] on button "NEXT" at bounding box center [401, 265] width 83 height 20
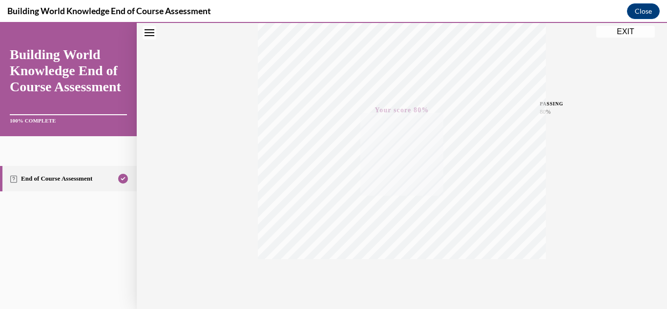
scroll to position [213, 0]
click at [625, 31] on button "EXIT" at bounding box center [625, 32] width 59 height 12
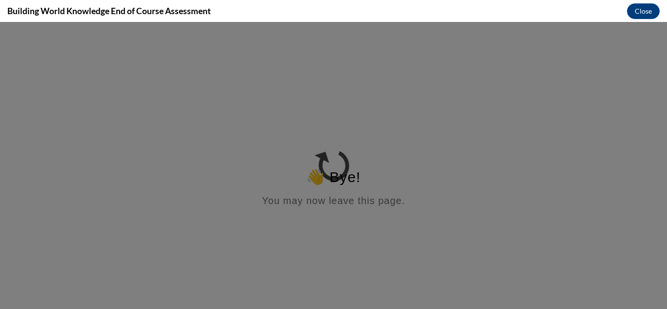
scroll to position [0, 0]
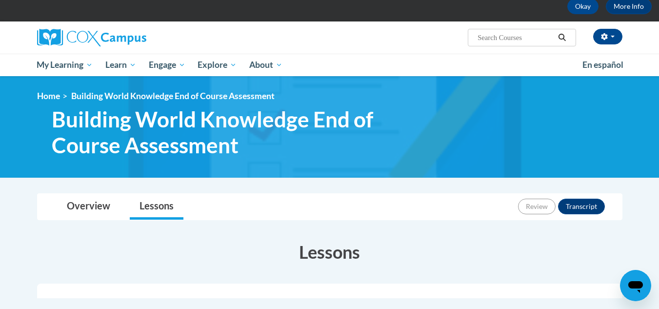
scroll to position [50, 0]
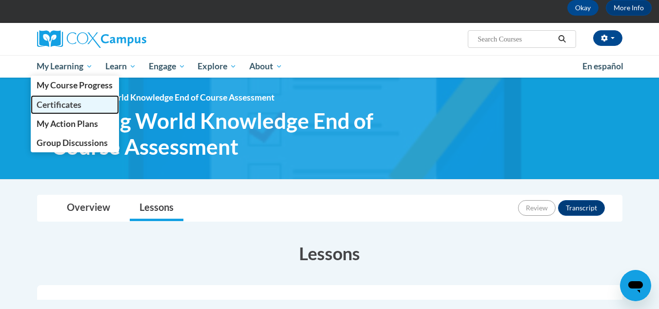
click at [64, 95] on link "Certificates" at bounding box center [75, 104] width 89 height 19
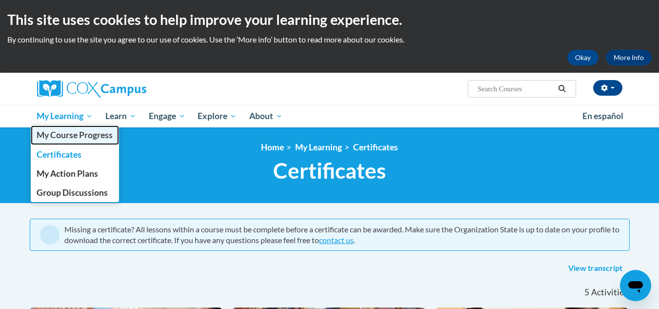
click at [59, 139] on span "My Course Progress" at bounding box center [75, 135] width 76 height 10
